Goal: Information Seeking & Learning: Learn about a topic

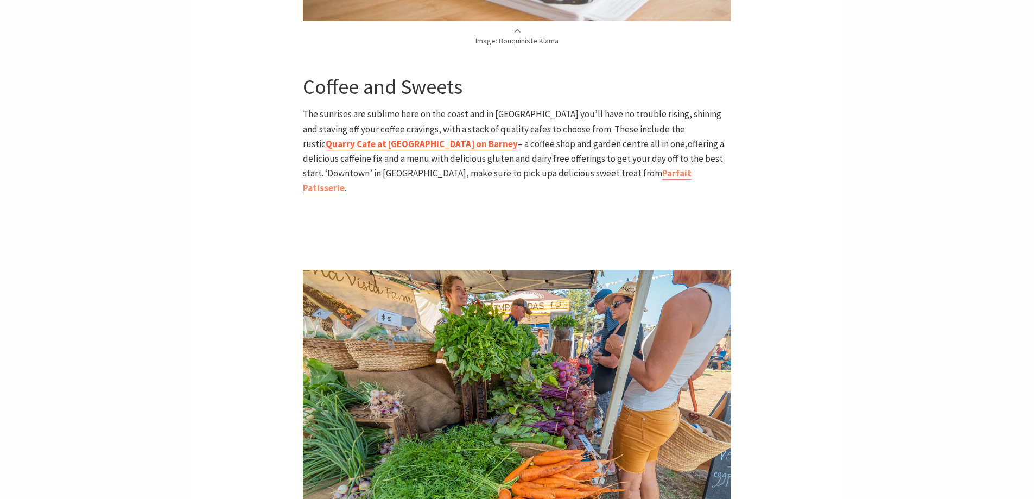
scroll to position [923, 0]
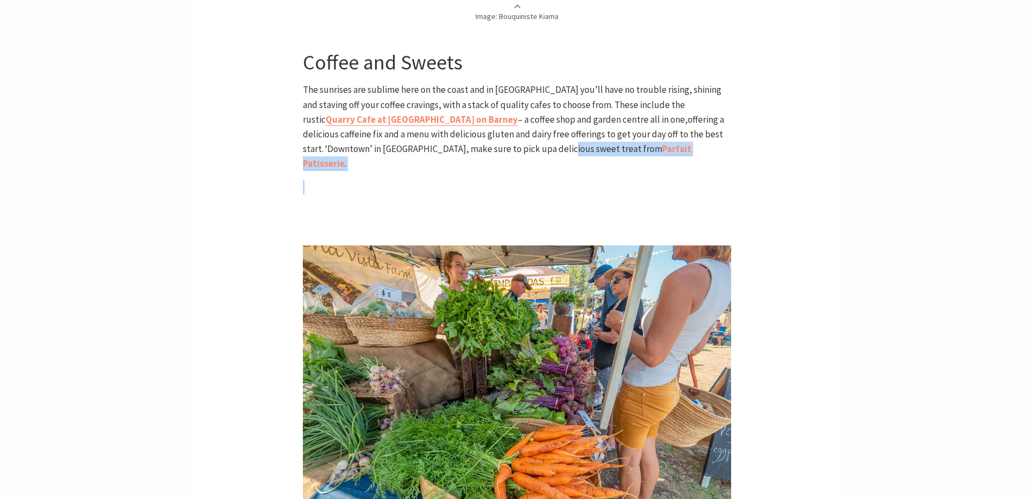
drag, startPoint x: 387, startPoint y: 144, endPoint x: 381, endPoint y: 169, distance: 26.2
click at [399, 180] on p at bounding box center [517, 187] width 428 height 15
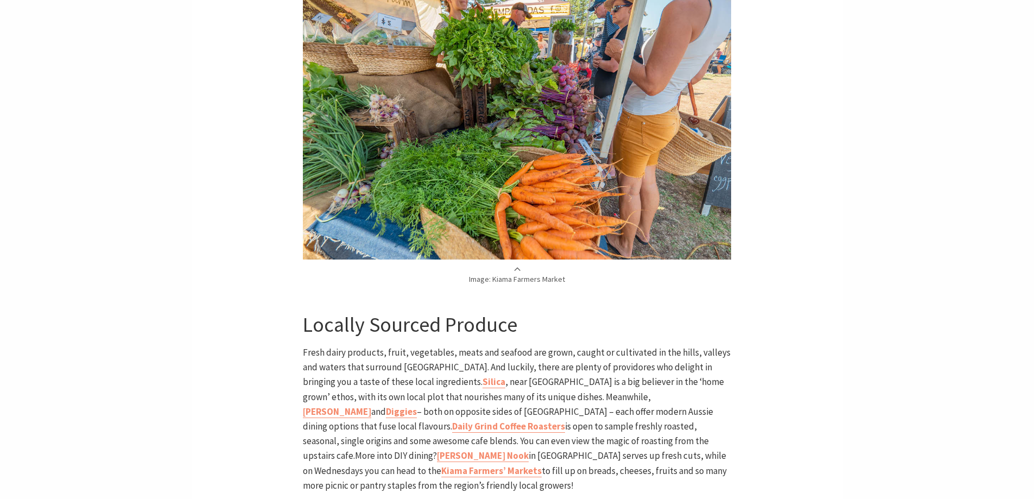
scroll to position [1412, 0]
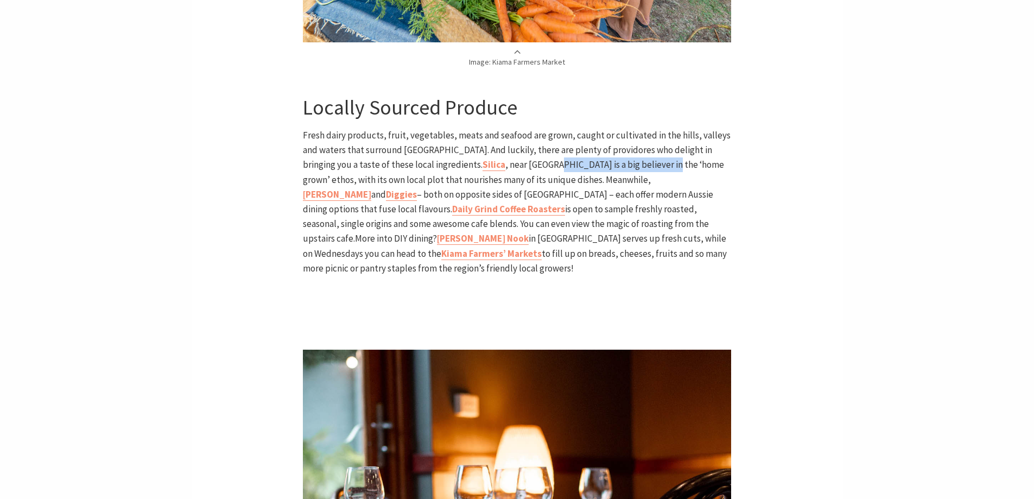
drag, startPoint x: 479, startPoint y: 151, endPoint x: 588, endPoint y: 154, distance: 108.6
click at [588, 159] on span ", near [GEOGRAPHIC_DATA] is a big believer in the ‘home grown’ ethos, with its …" at bounding box center [513, 172] width 421 height 27
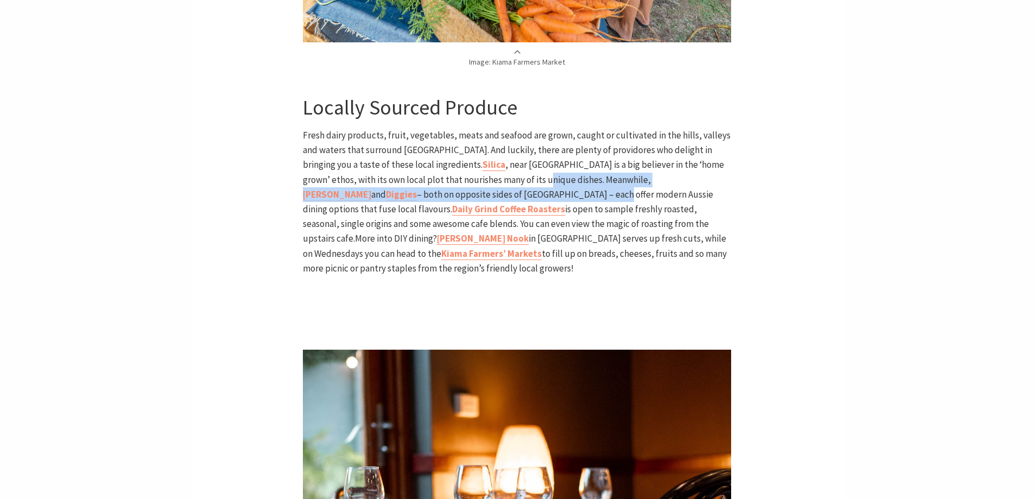
drag, startPoint x: 462, startPoint y: 163, endPoint x: 458, endPoint y: 183, distance: 19.8
click at [458, 183] on p "Fresh dairy products, fruit, vegetables, meats and seafood are grown, caught or…" at bounding box center [517, 202] width 428 height 148
click at [459, 186] on p "Fresh dairy products, fruit, vegetables, meats and seafood are grown, caught or…" at bounding box center [517, 202] width 428 height 148
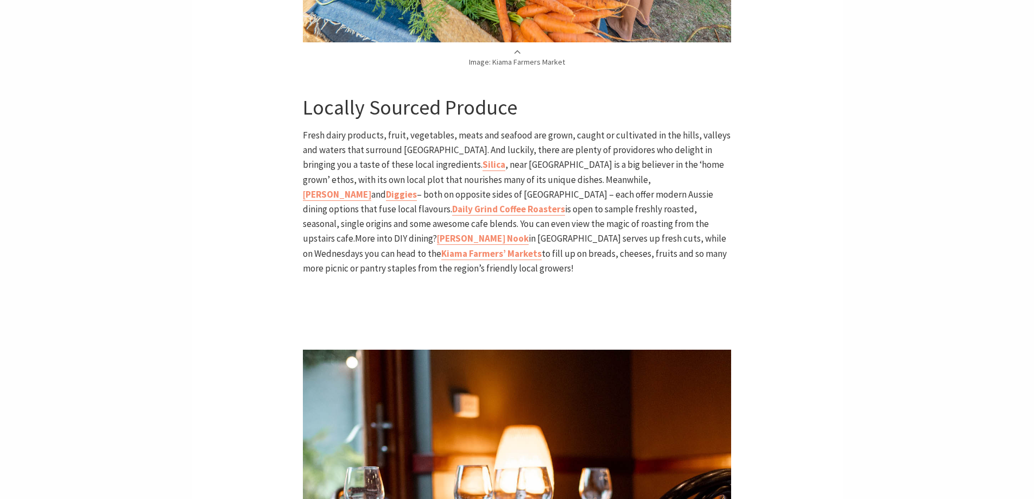
click at [459, 197] on p "Fresh dairy products, fruit, vegetables, meats and seafood are grown, caught or…" at bounding box center [517, 202] width 428 height 148
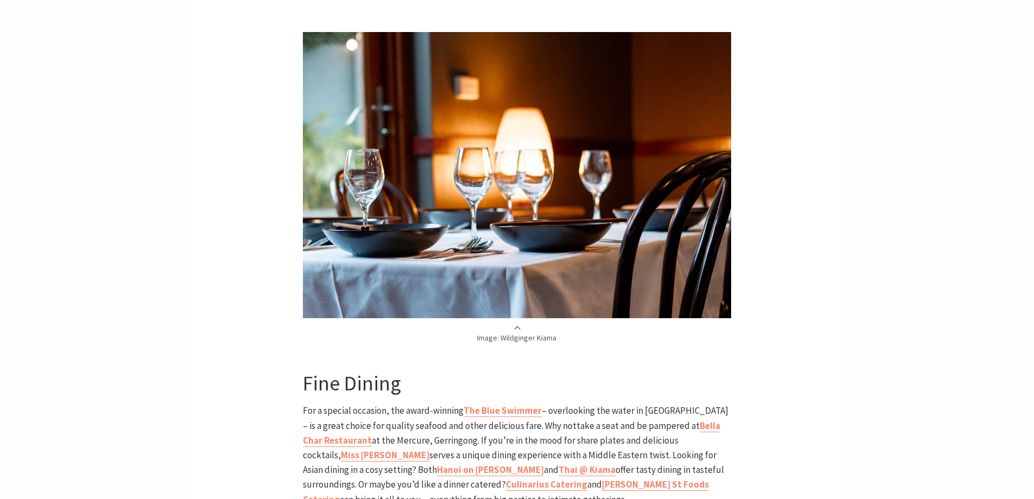
scroll to position [1846, 0]
